Goal: Obtain resource: Download file/media

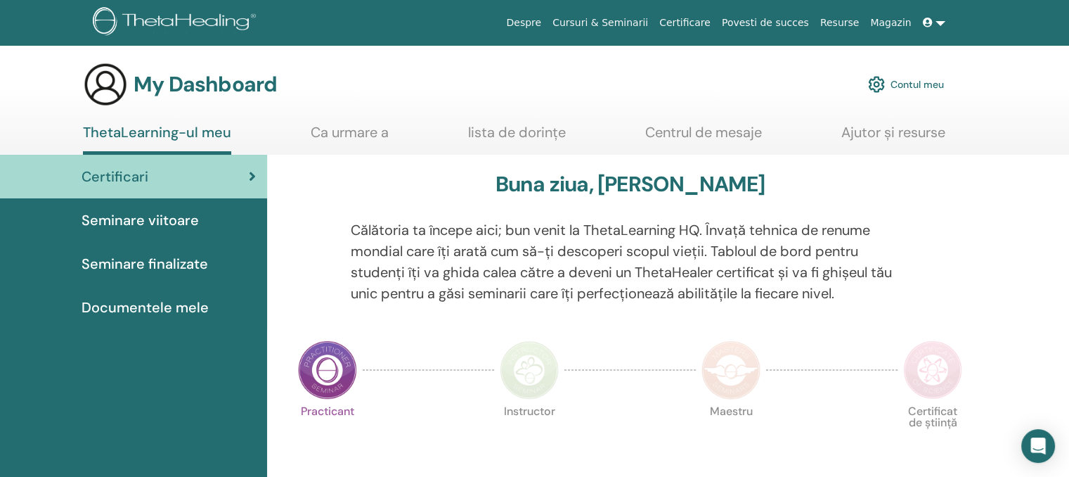
click at [151, 304] on span "Documentele mele" at bounding box center [145, 307] width 127 height 21
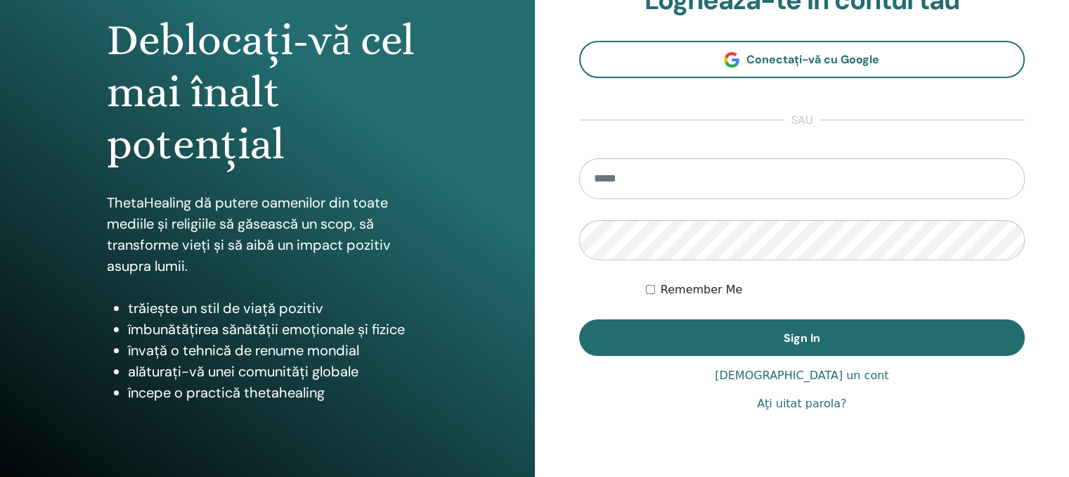
scroll to position [141, 0]
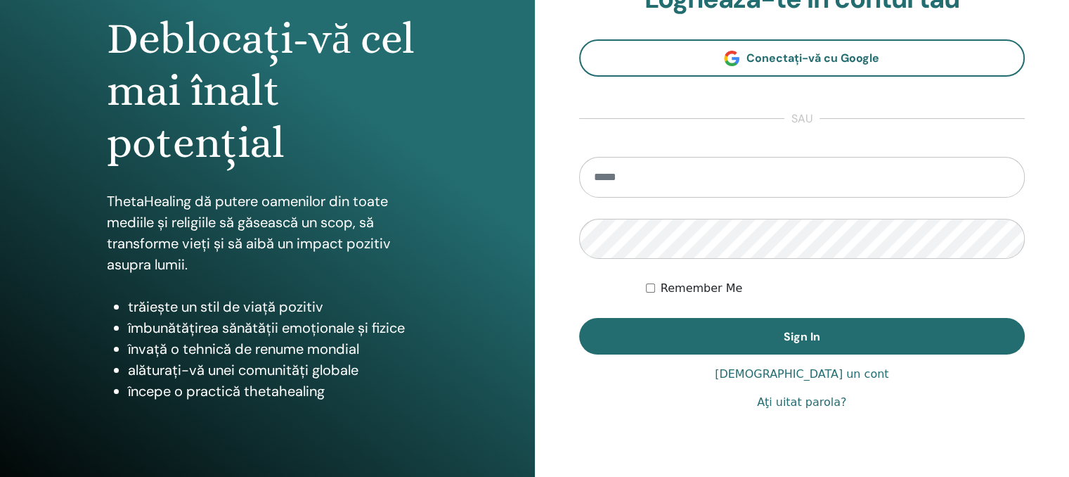
type input "**********"
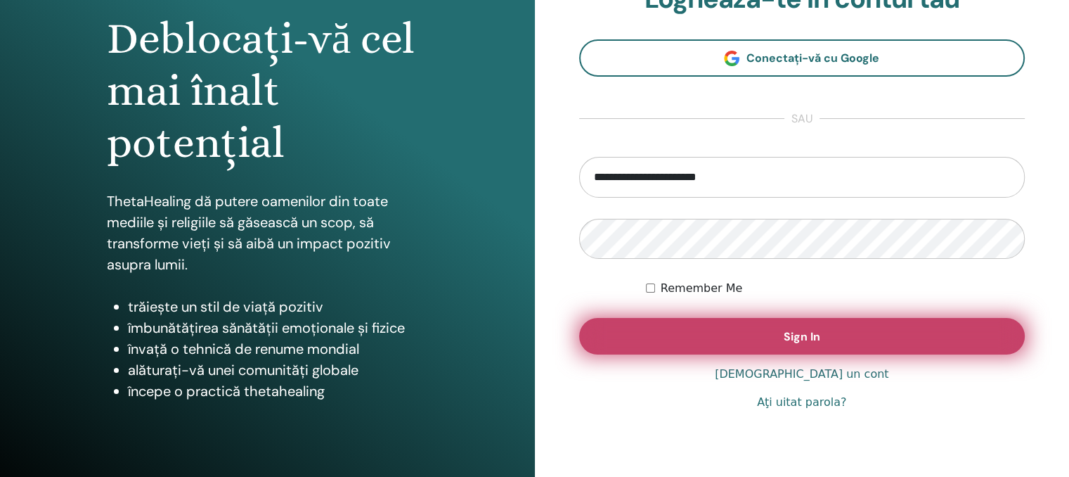
click at [799, 337] on span "Sign In" at bounding box center [802, 336] width 37 height 15
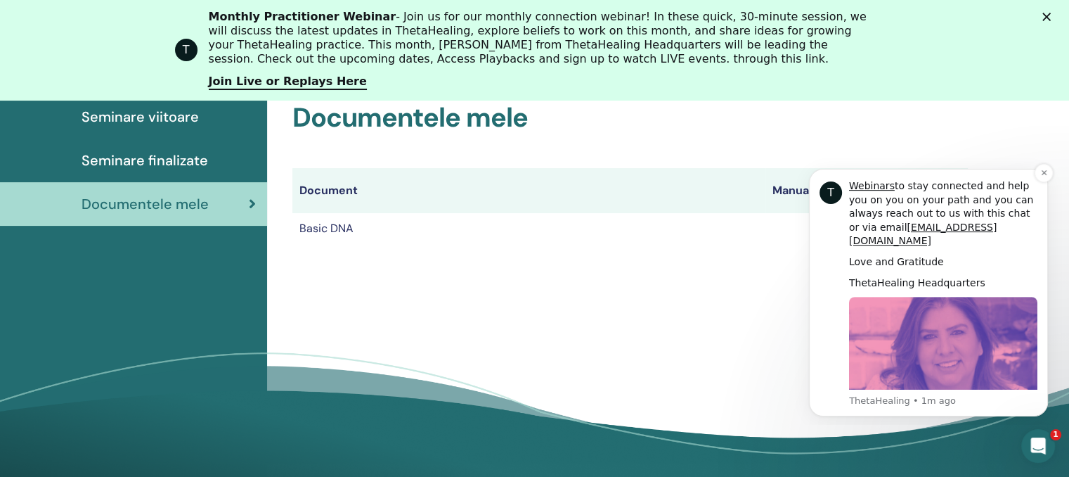
scroll to position [197, 0]
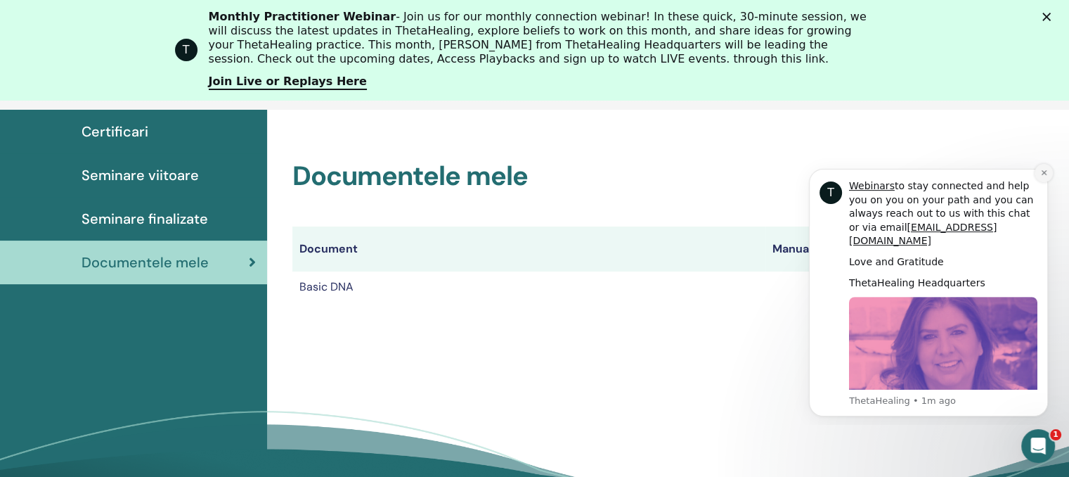
click at [1044, 171] on icon "Dismiss notification" at bounding box center [1043, 172] width 5 height 5
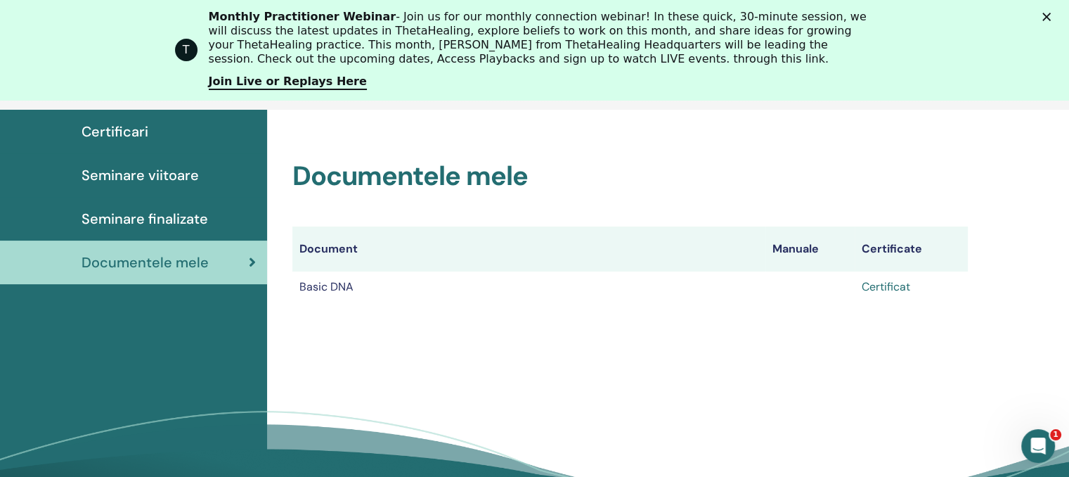
click at [890, 285] on link "Certificat" at bounding box center [886, 286] width 48 height 15
